Goal: Check status: Check status

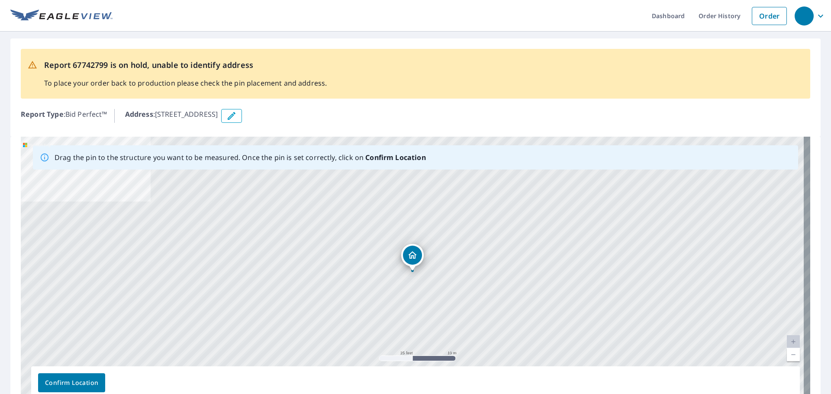
click at [413, 262] on div "Dropped pin, building 1, Residential property, 5548 W Gumwood Cir Post Falls, I…" at bounding box center [412, 255] width 19 height 19
click at [405, 287] on div "5548 W Gumwood Cir Post Falls, ID 83854" at bounding box center [416, 272] width 790 height 271
click at [393, 262] on div "5548 W Gumwood Cir Post Falls, ID 83854" at bounding box center [422, 255] width 63 height 15
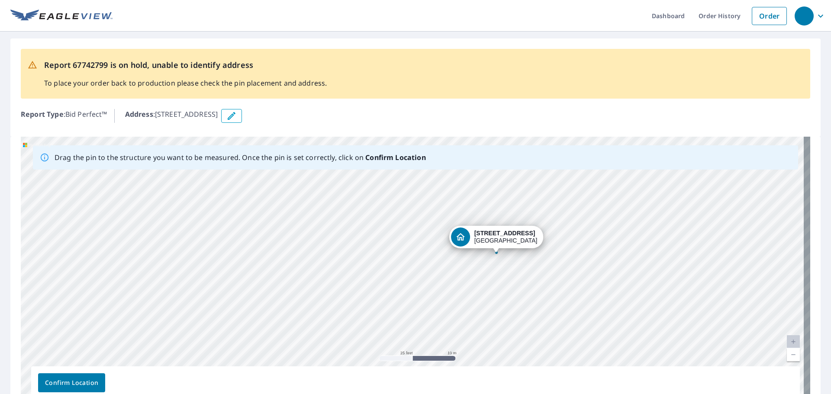
click at [70, 382] on span "Confirm Location" at bounding box center [71, 383] width 53 height 11
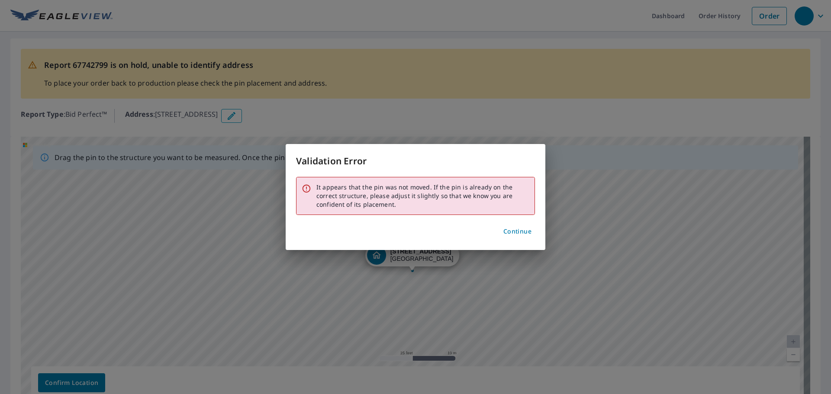
click at [509, 235] on span "Continue" at bounding box center [518, 231] width 28 height 11
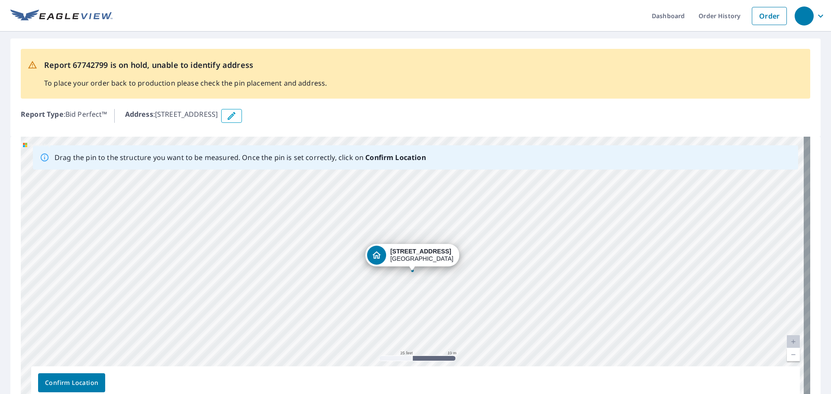
click at [103, 381] on button "Confirm Location" at bounding box center [71, 383] width 67 height 19
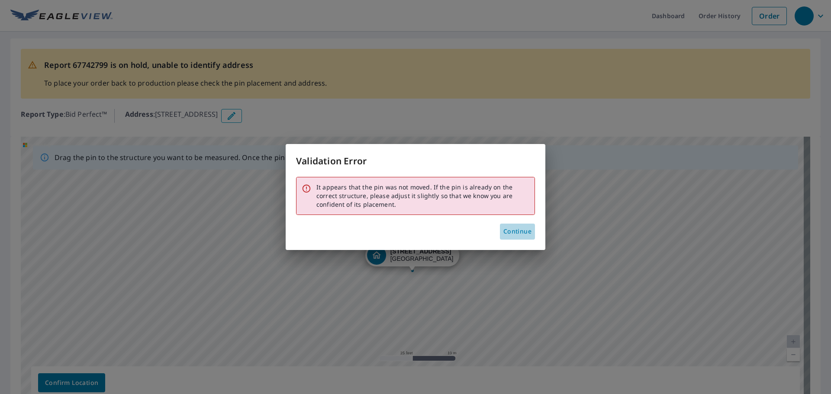
drag, startPoint x: 504, startPoint y: 230, endPoint x: 508, endPoint y: 230, distance: 4.8
click at [504, 230] on span "Continue" at bounding box center [518, 231] width 28 height 11
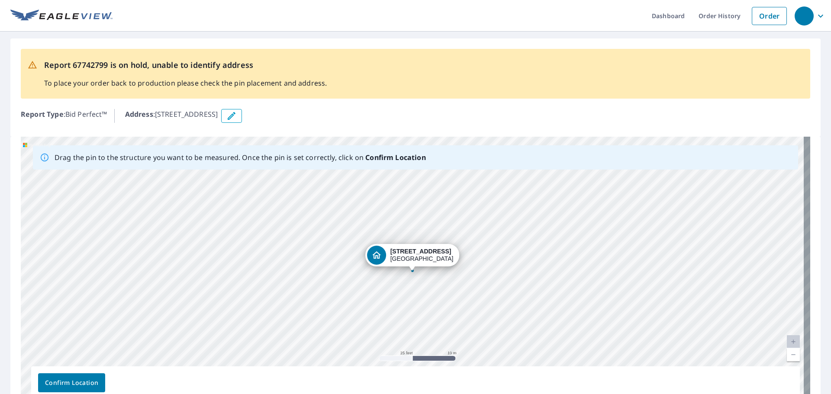
click at [410, 276] on div "5548 W Gumwood Cir Post Falls, ID 83854" at bounding box center [416, 272] width 790 height 271
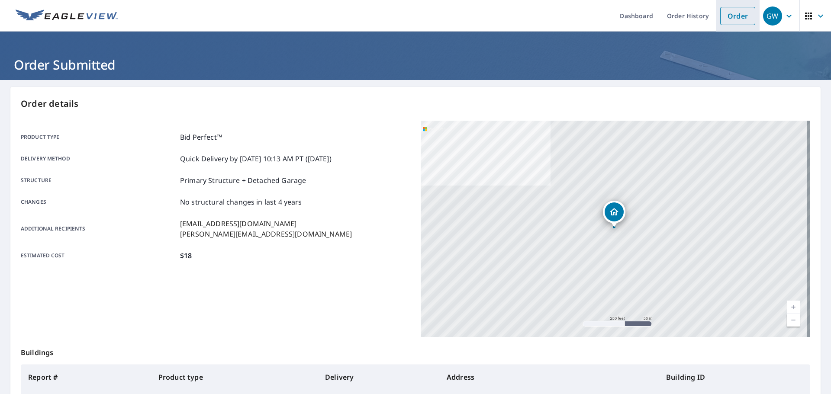
click at [740, 17] on link "Order" at bounding box center [737, 16] width 35 height 18
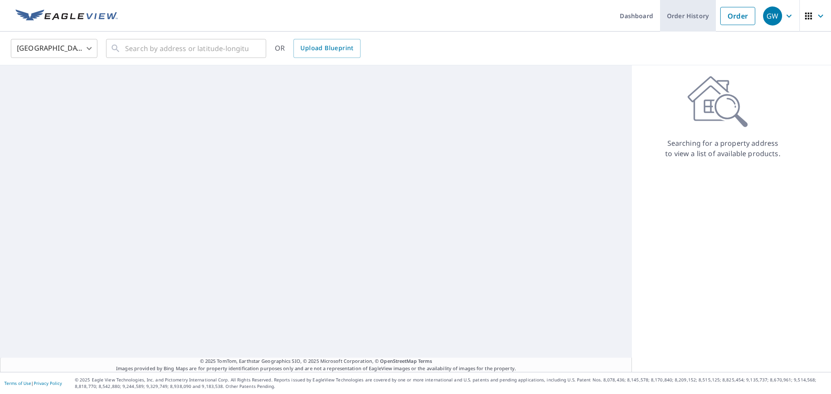
click at [689, 14] on link "Order History" at bounding box center [688, 16] width 56 height 32
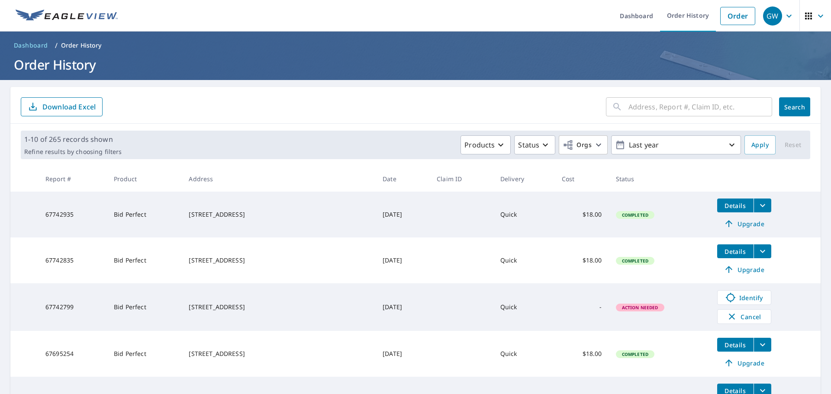
scroll to position [43, 0]
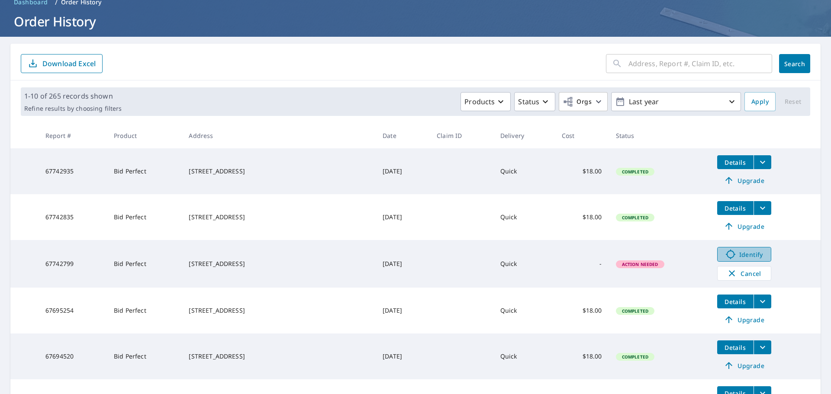
click at [736, 259] on link "Identify" at bounding box center [744, 254] width 54 height 15
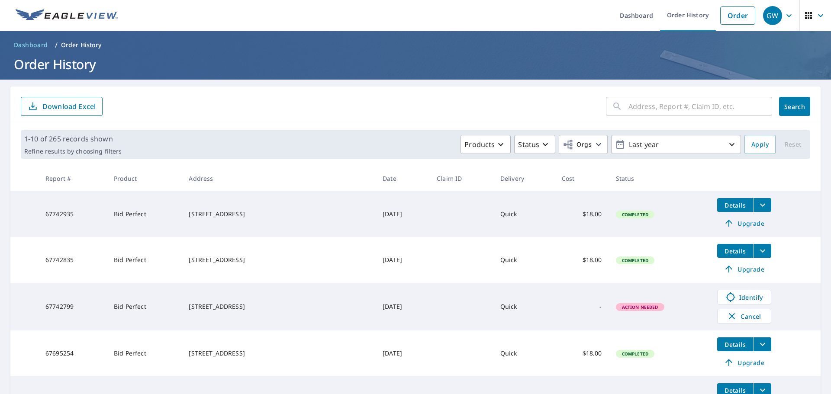
scroll to position [0, 0]
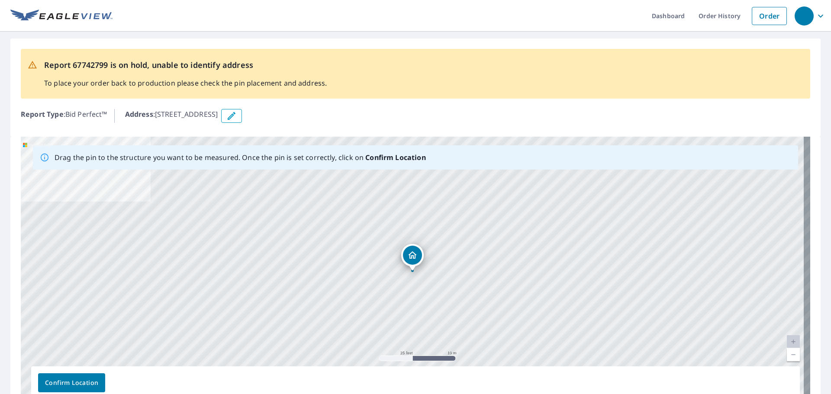
click at [414, 257] on icon "Dropped pin, building 1, Residential property, 5548 W Gumwood Cir Post Falls, I…" at bounding box center [412, 255] width 10 height 10
click at [237, 113] on icon "button" at bounding box center [231, 116] width 10 height 10
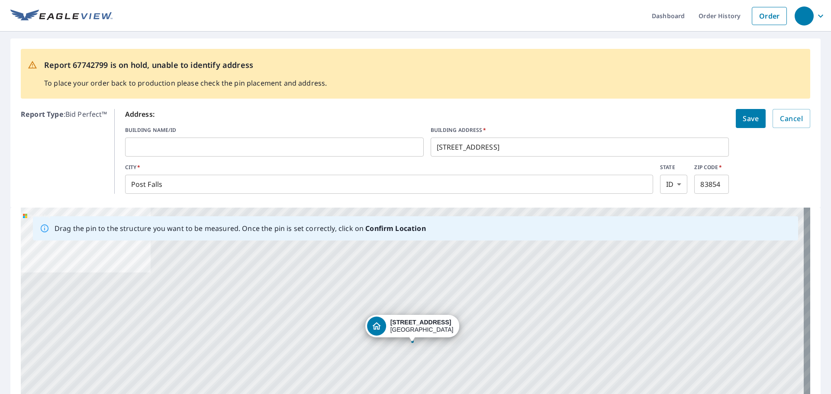
click at [244, 151] on input "text" at bounding box center [274, 147] width 299 height 24
click at [729, 119] on form "Address: BUILDING NAME/ID ​ BUILDING ADDRESS   * 5548 W Gumwood Cir ​ CITY   * …" at bounding box center [467, 151] width 685 height 85
click at [743, 120] on span "Save" at bounding box center [751, 119] width 16 height 12
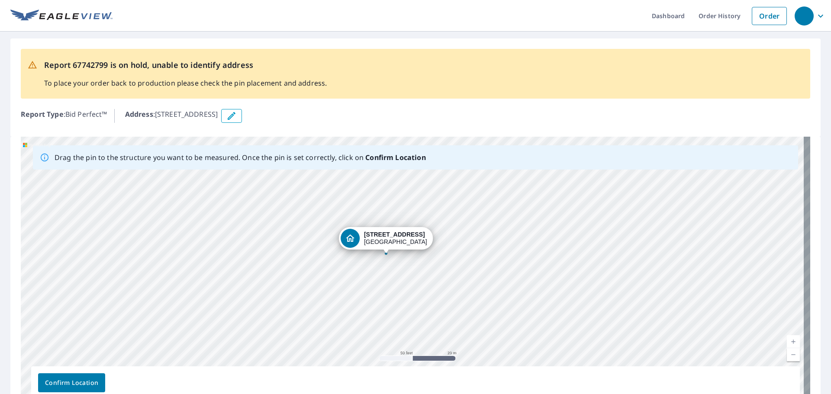
click at [85, 379] on span "Confirm Location" at bounding box center [71, 383] width 53 height 11
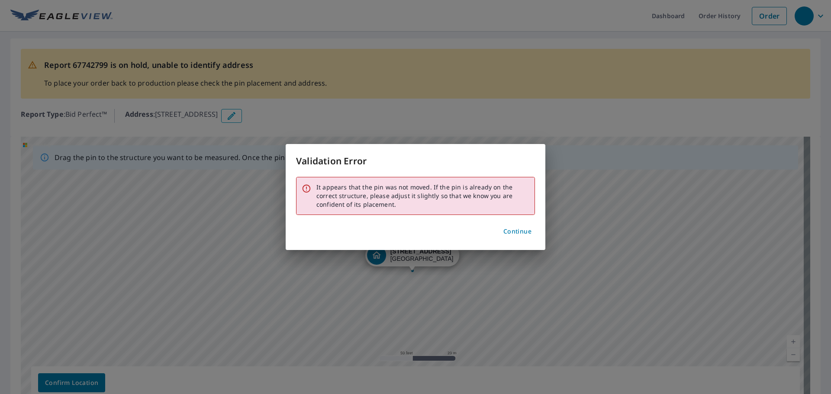
click at [336, 193] on div "It appears that the pin was not moved. If the pin is already on the correct str…" at bounding box center [422, 196] width 213 height 33
drag, startPoint x: 321, startPoint y: 193, endPoint x: 328, endPoint y: 194, distance: 6.9
click at [323, 193] on div "It appears that the pin was not moved. If the pin is already on the correct str…" at bounding box center [422, 196] width 213 height 33
click at [511, 237] on span "Continue" at bounding box center [518, 231] width 28 height 11
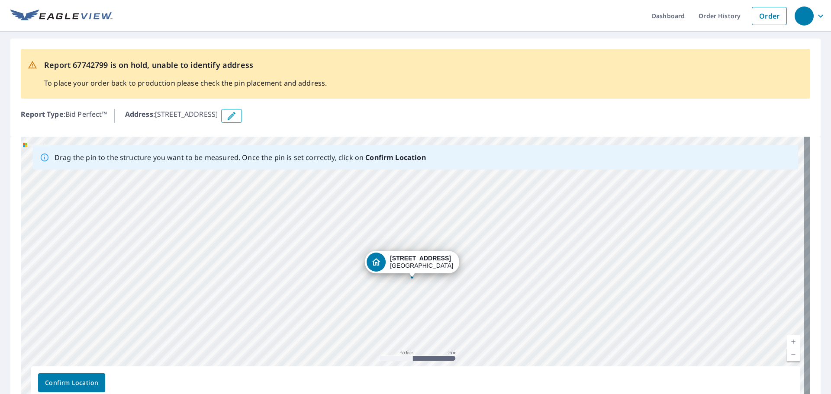
drag, startPoint x: 416, startPoint y: 258, endPoint x: 416, endPoint y: 265, distance: 6.5
click at [91, 382] on span "Confirm Location" at bounding box center [71, 383] width 53 height 11
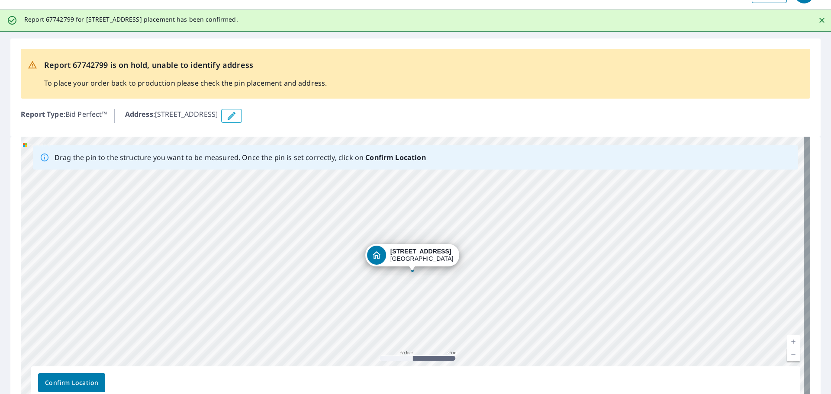
scroll to position [32, 0]
